Goal: Task Accomplishment & Management: Manage account settings

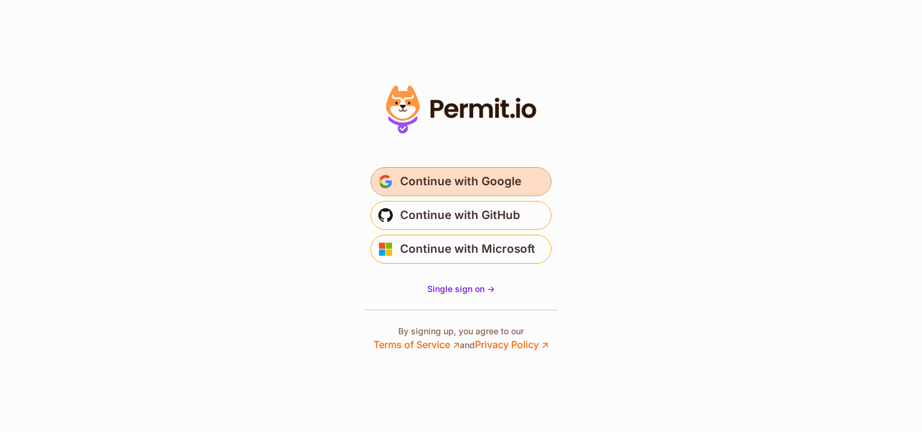
click at [497, 180] on span "Continue with Google" at bounding box center [460, 181] width 121 height 19
click at [480, 184] on span "Continue with Google" at bounding box center [460, 181] width 121 height 19
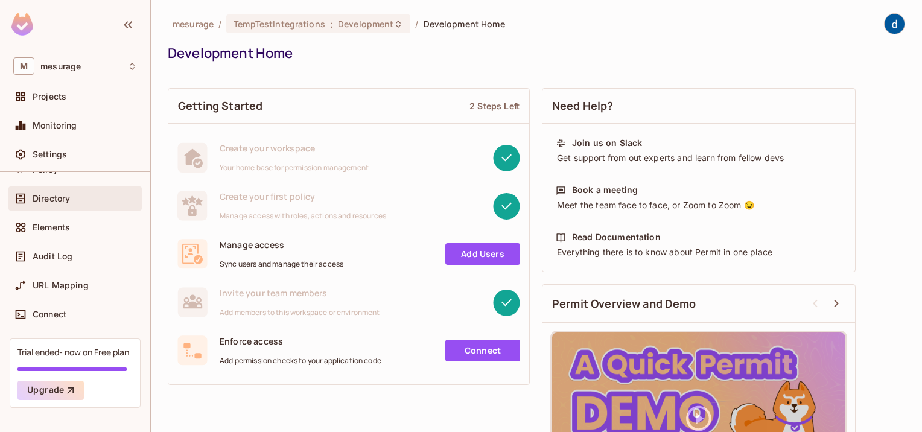
scroll to position [113, 0]
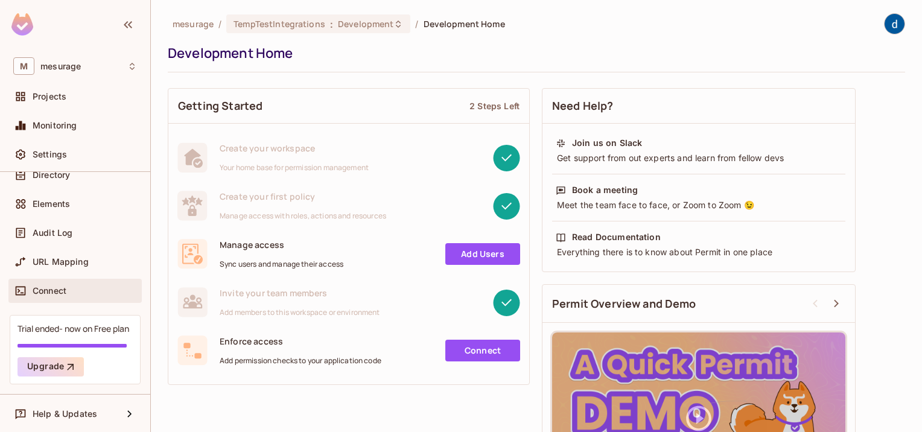
click at [67, 296] on div "Connect" at bounding box center [75, 291] width 124 height 14
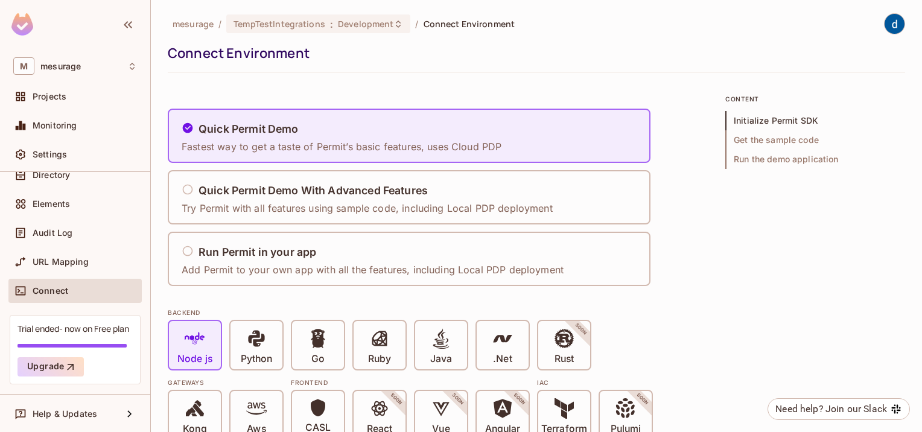
click at [889, 27] on img at bounding box center [895, 24] width 20 height 20
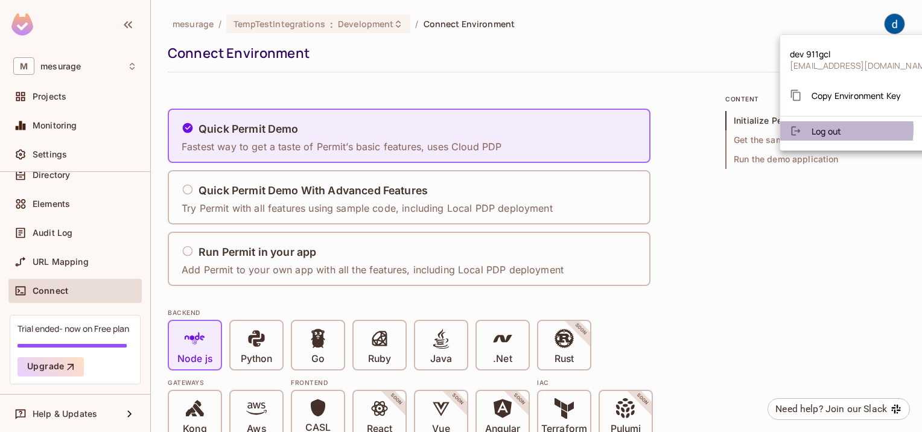
click at [825, 129] on span "Log out" at bounding box center [827, 131] width 30 height 11
